Goal: Communication & Community: Answer question/provide support

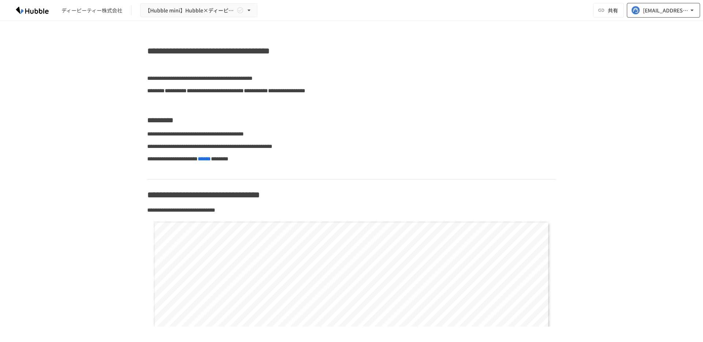
click at [660, 14] on div "[EMAIL_ADDRESS][DOMAIN_NAME]" at bounding box center [665, 10] width 45 height 9
click at [533, 53] on div at bounding box center [351, 171] width 703 height 342
click at [616, 12] on span "共有" at bounding box center [613, 10] width 10 height 8
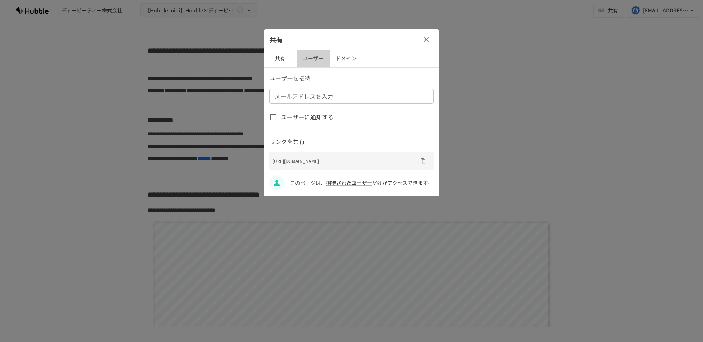
click at [314, 61] on button "ユーザー" at bounding box center [312, 59] width 33 height 18
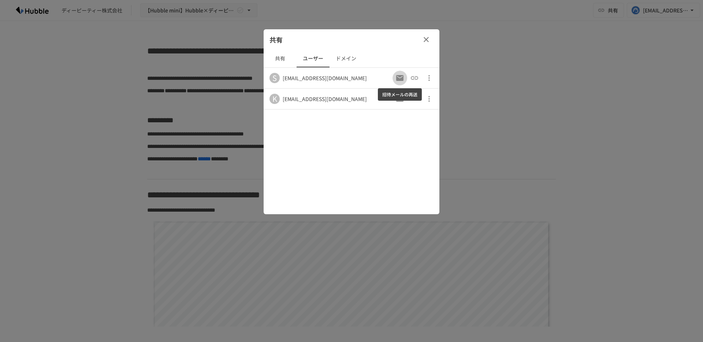
click at [396, 74] on icon "招待メールの再送" at bounding box center [399, 78] width 9 height 9
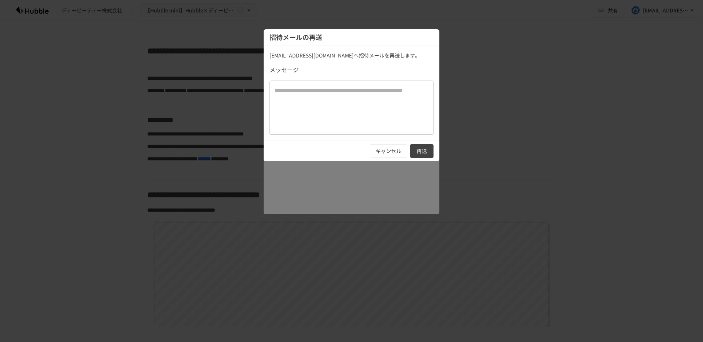
click at [336, 105] on textarea at bounding box center [352, 107] width 154 height 42
type textarea "*"
click at [397, 150] on button "キャンセル" at bounding box center [388, 151] width 37 height 14
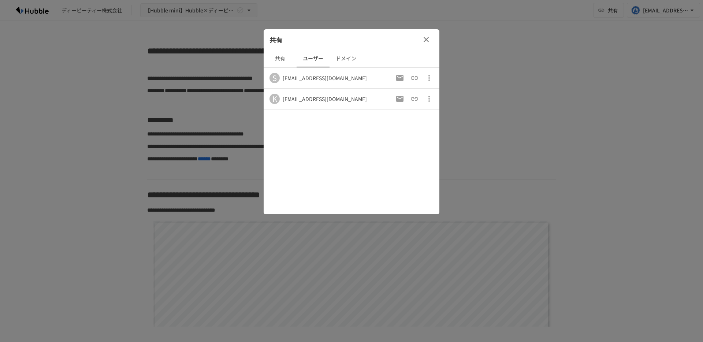
click at [426, 35] on icon "button" at bounding box center [426, 39] width 9 height 9
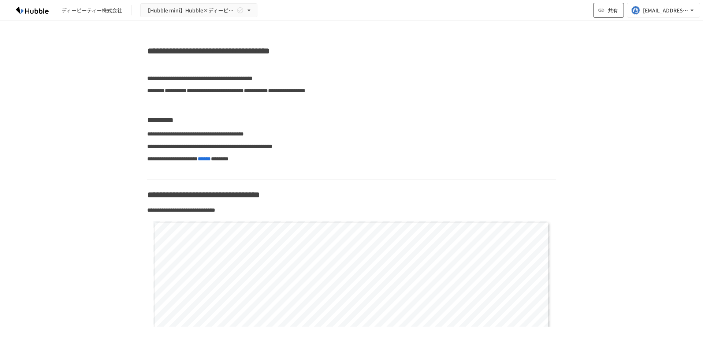
click at [613, 11] on span "共有" at bounding box center [613, 10] width 10 height 8
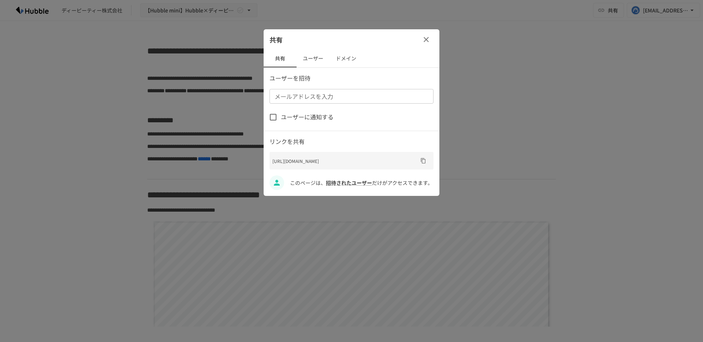
click at [318, 60] on button "ユーザー" at bounding box center [312, 59] width 33 height 18
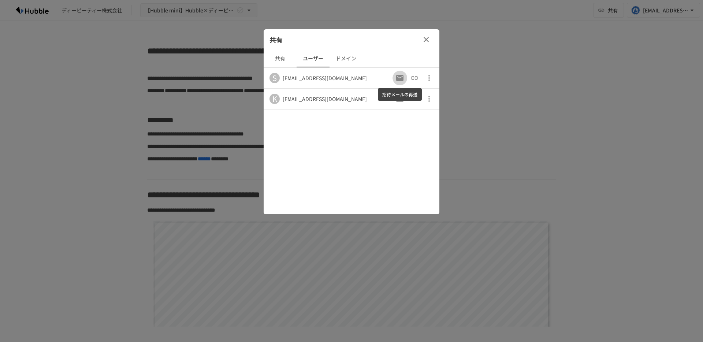
click at [403, 77] on icon "招待メールの再送" at bounding box center [399, 78] width 7 height 6
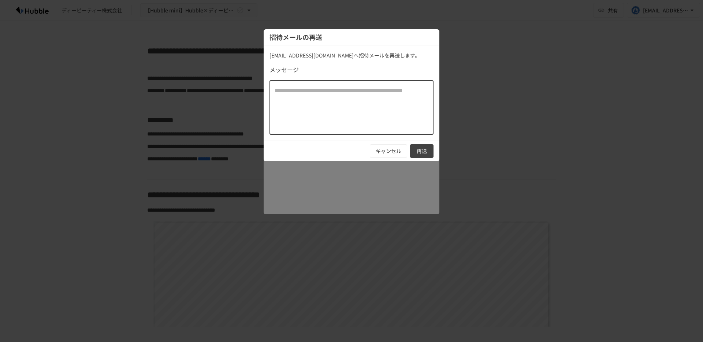
click at [321, 95] on textarea at bounding box center [352, 107] width 154 height 42
type textarea "**********"
click at [428, 152] on button "再送" at bounding box center [421, 151] width 23 height 14
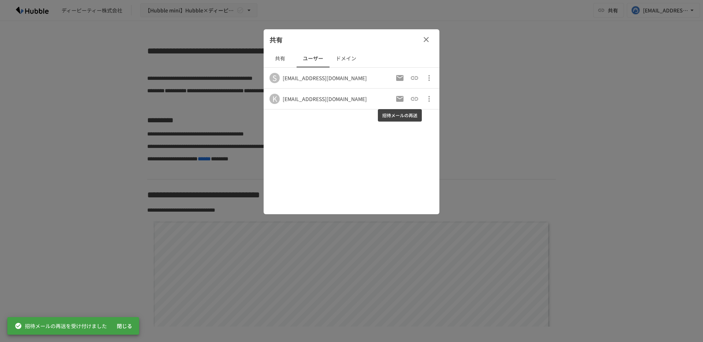
click at [400, 100] on icon "招待メールの再送" at bounding box center [399, 99] width 7 height 6
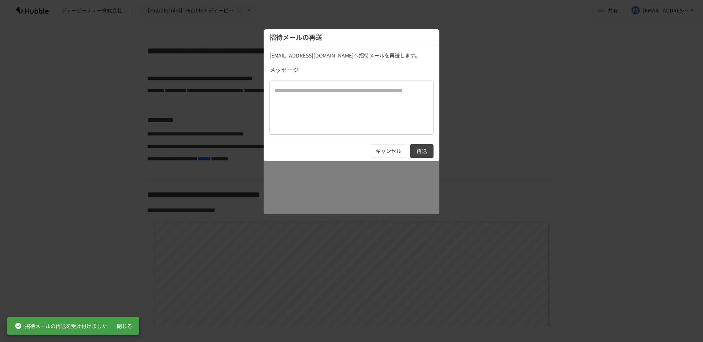
click at [308, 100] on textarea at bounding box center [352, 107] width 154 height 42
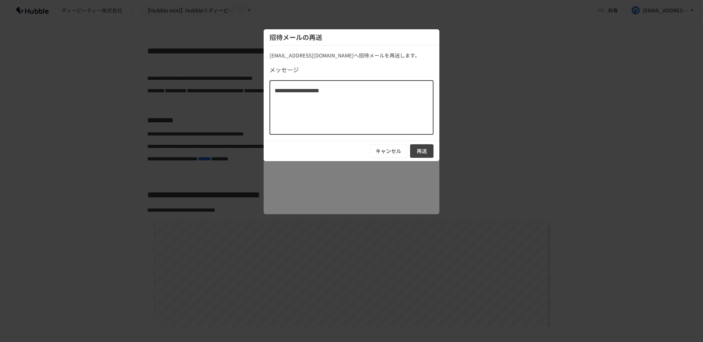
type textarea "**********"
click at [415, 146] on button "再送" at bounding box center [421, 151] width 23 height 14
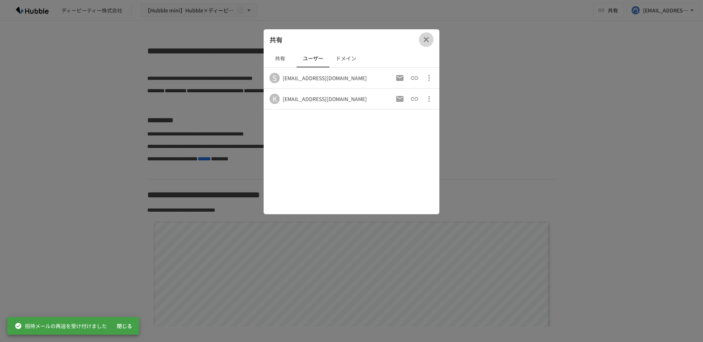
click at [429, 41] on icon "button" at bounding box center [426, 39] width 9 height 9
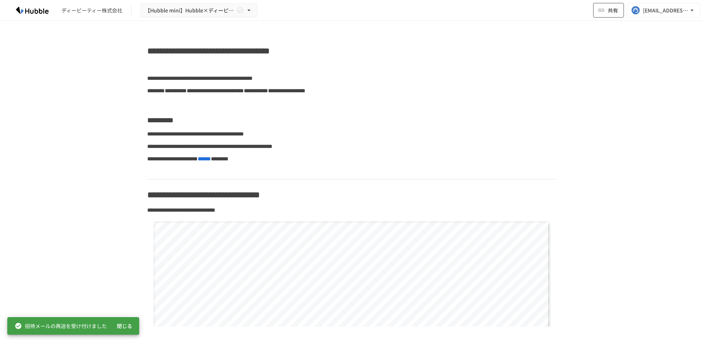
click at [610, 12] on span "共有" at bounding box center [613, 10] width 10 height 8
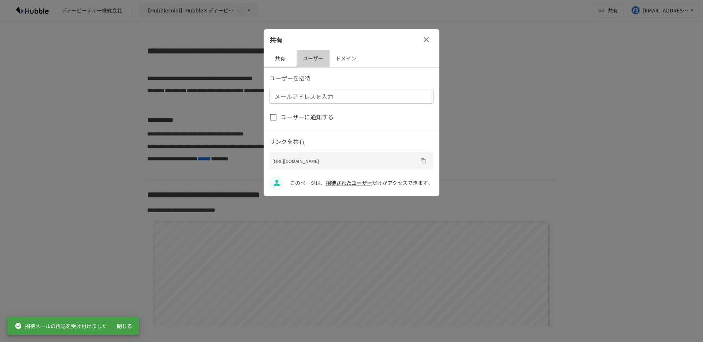
click at [319, 60] on button "ユーザー" at bounding box center [312, 59] width 33 height 18
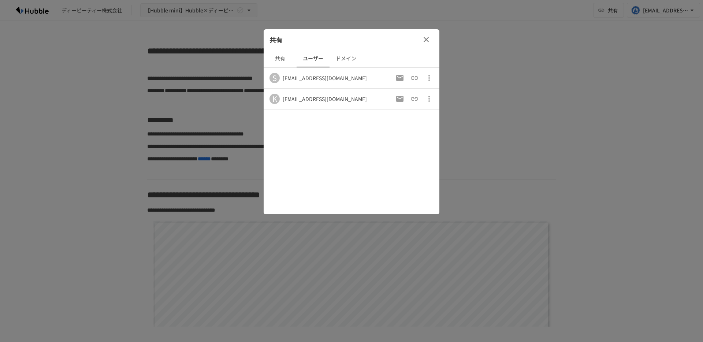
click at [427, 42] on icon "button" at bounding box center [426, 39] width 9 height 9
